Goal: Task Accomplishment & Management: Use online tool/utility

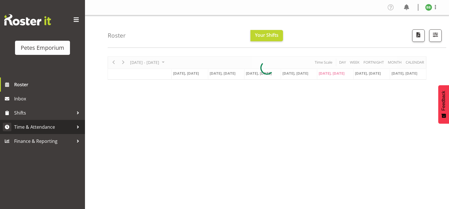
click at [52, 126] on span "Time & Attendance" at bounding box center [43, 127] width 59 height 8
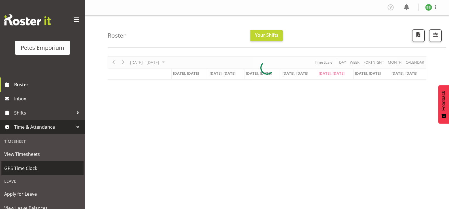
click at [39, 165] on span "GPS Time Clock" at bounding box center [42, 168] width 76 height 8
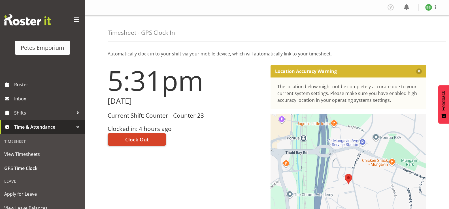
click at [137, 136] on button "Clock Out" at bounding box center [137, 139] width 58 height 12
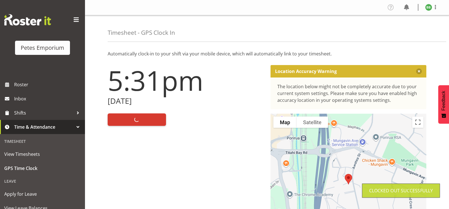
click at [426, 6] on img at bounding box center [428, 7] width 7 height 7
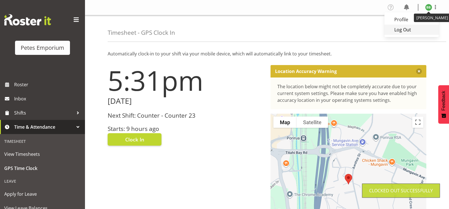
click at [400, 31] on link "Log Out" at bounding box center [411, 30] width 54 height 10
